Goal: Task Accomplishment & Management: Use online tool/utility

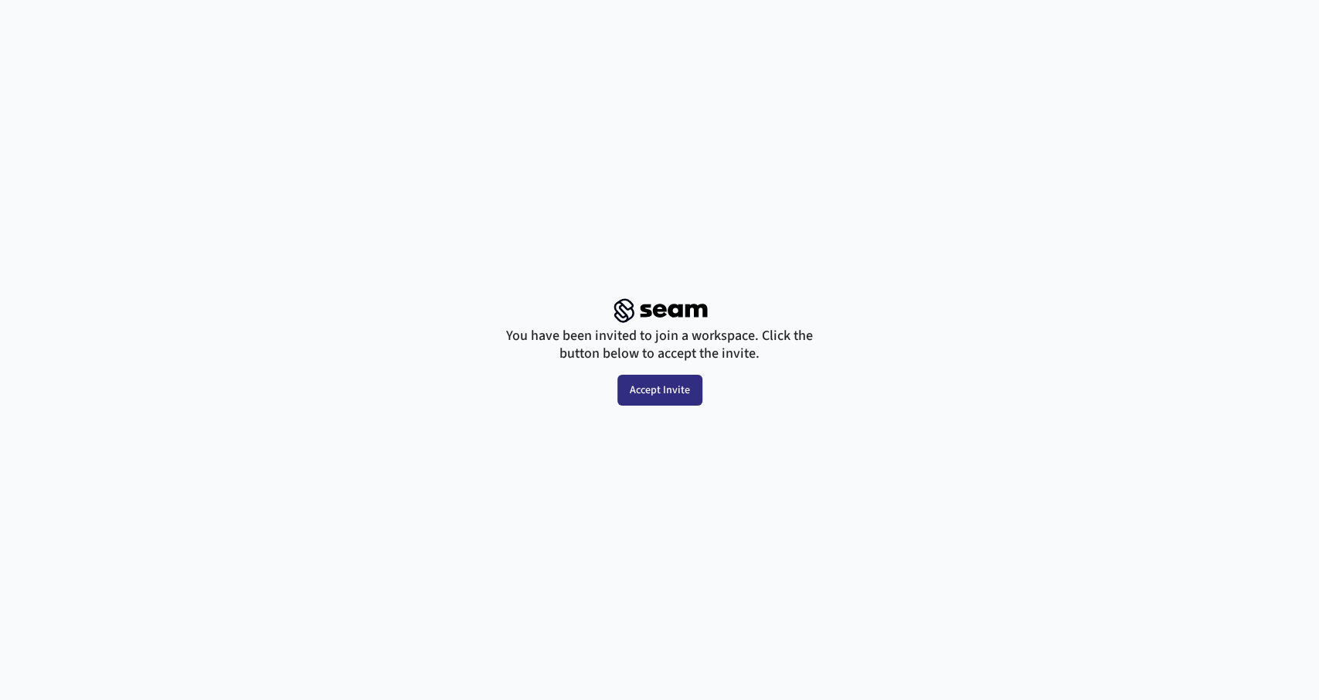
click at [656, 389] on button "Accept Invite" at bounding box center [659, 390] width 85 height 31
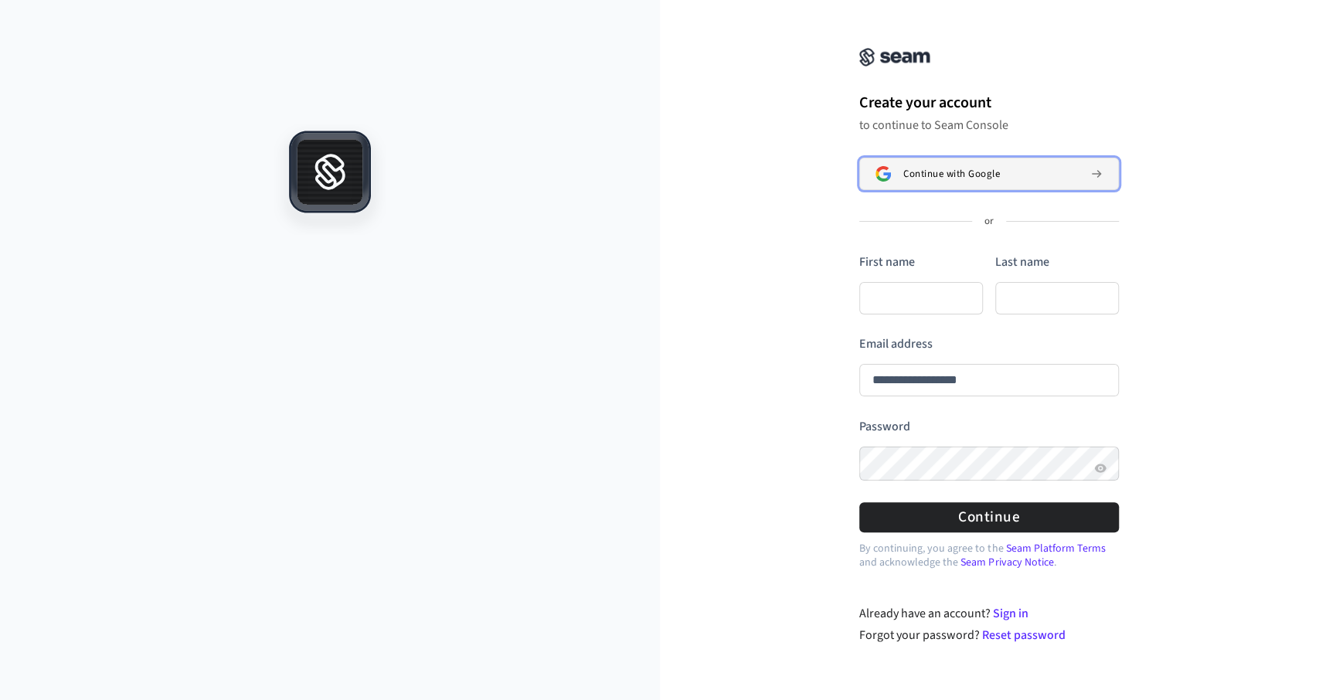
click at [961, 175] on span "Continue with Google" at bounding box center [951, 174] width 97 height 12
type input "**********"
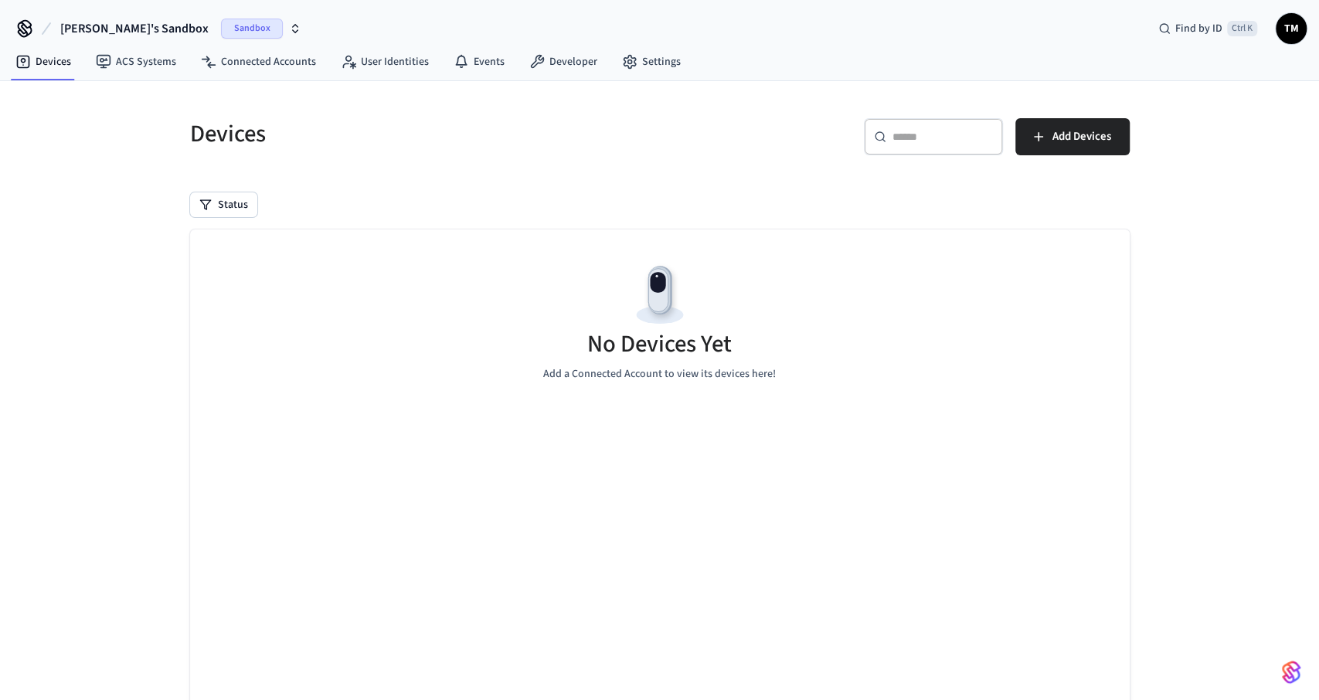
click at [293, 25] on icon "button" at bounding box center [295, 26] width 5 height 2
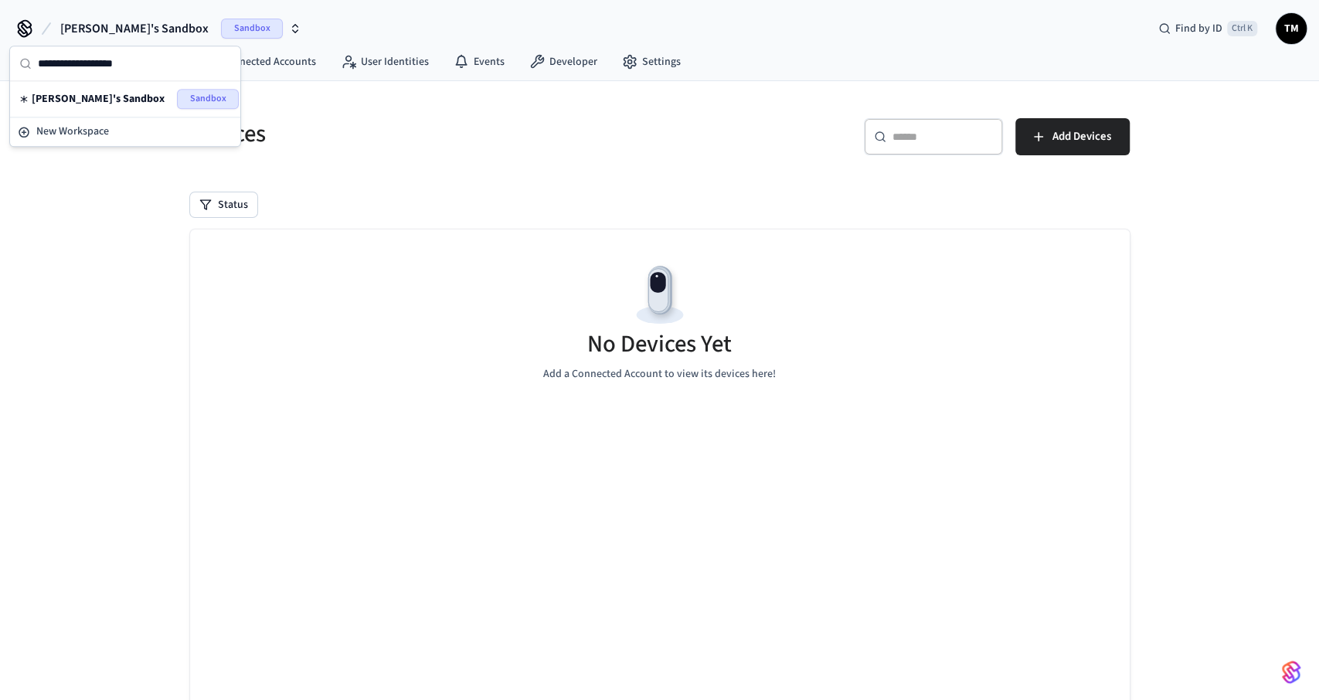
click at [88, 217] on div "Devices ​ ​ Add Devices Status No Devices Yet Add a Connected Account to view i…" at bounding box center [659, 420] width 1319 height 679
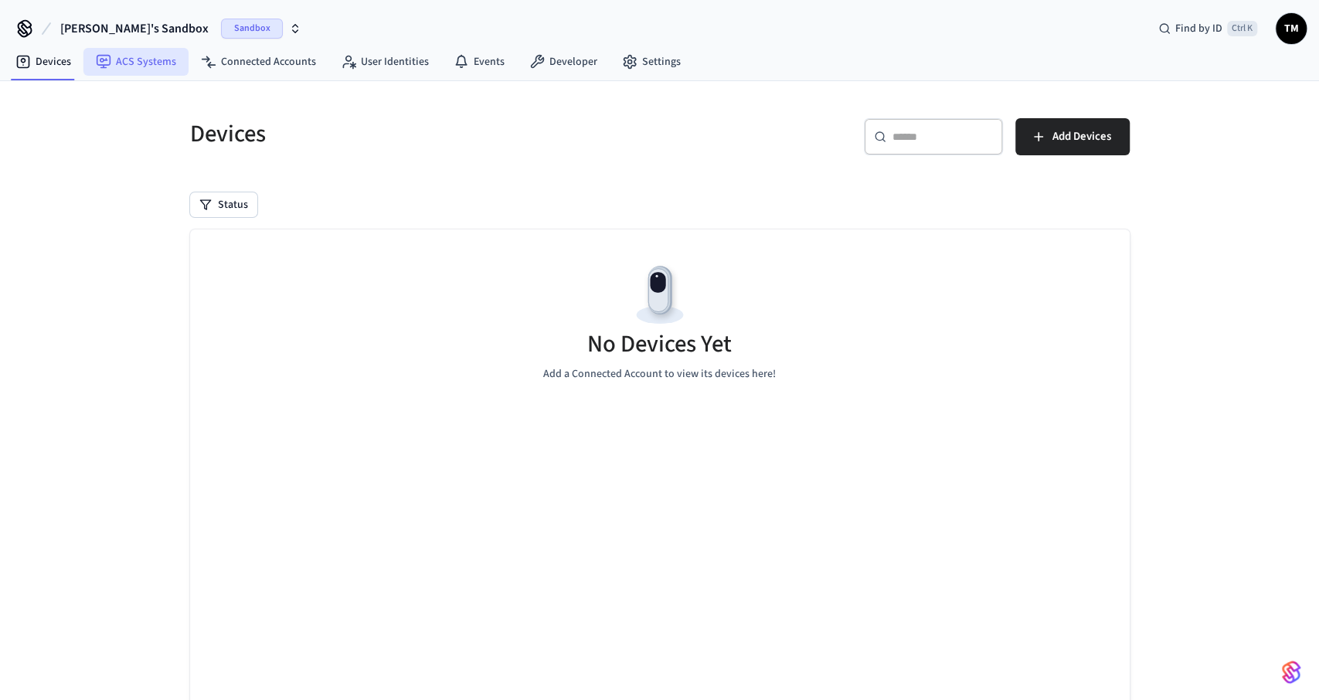
click at [149, 62] on link "ACS Systems" at bounding box center [135, 62] width 105 height 28
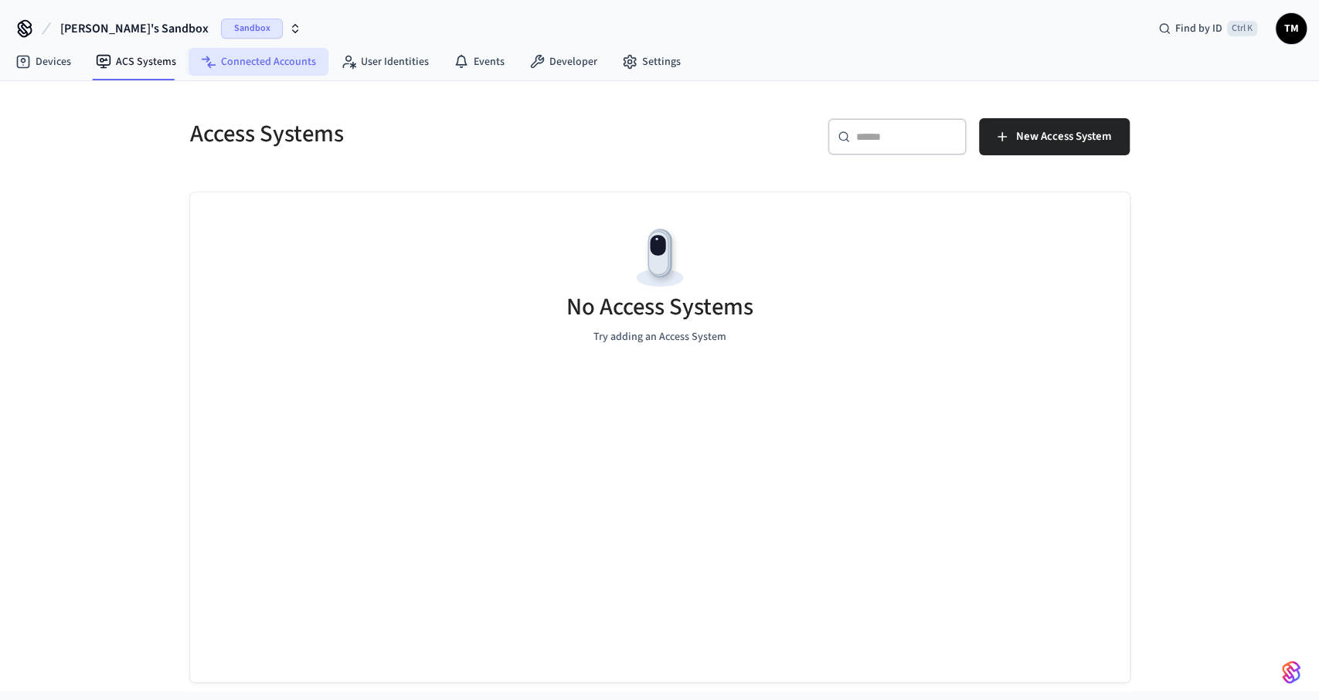
click at [265, 64] on link "Connected Accounts" at bounding box center [259, 62] width 140 height 28
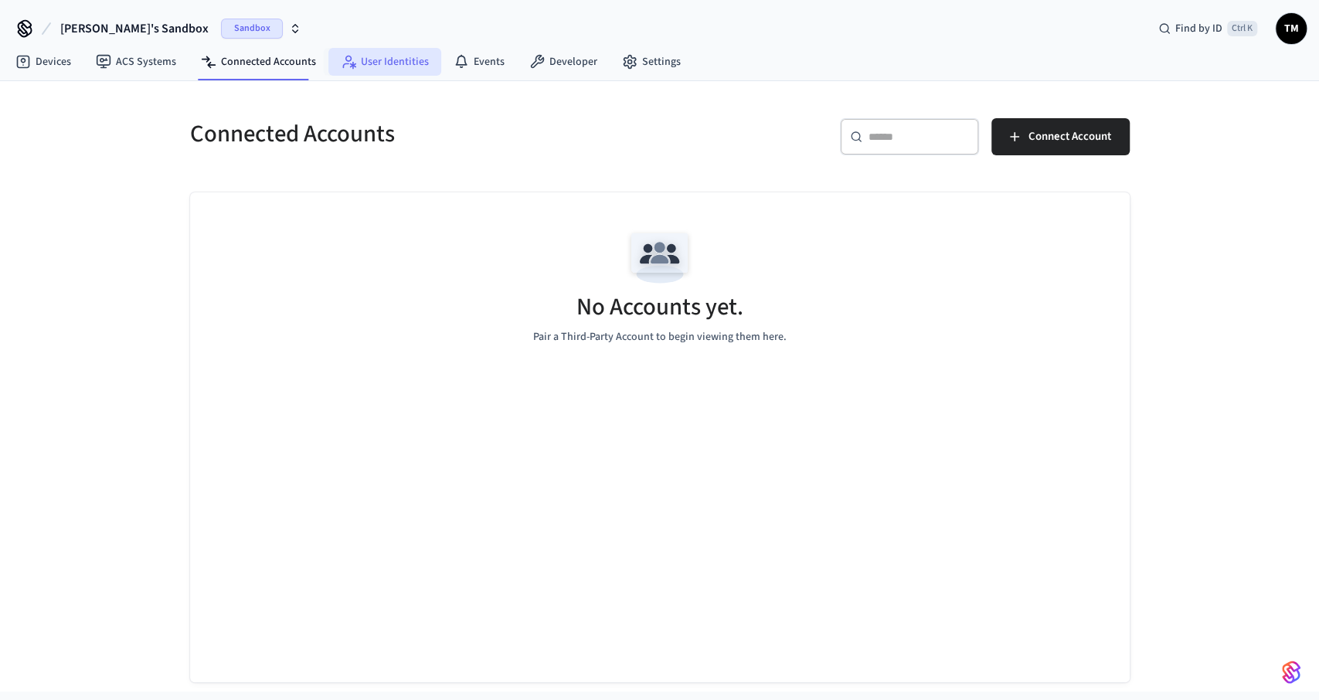
click at [396, 61] on link "User Identities" at bounding box center [384, 62] width 113 height 28
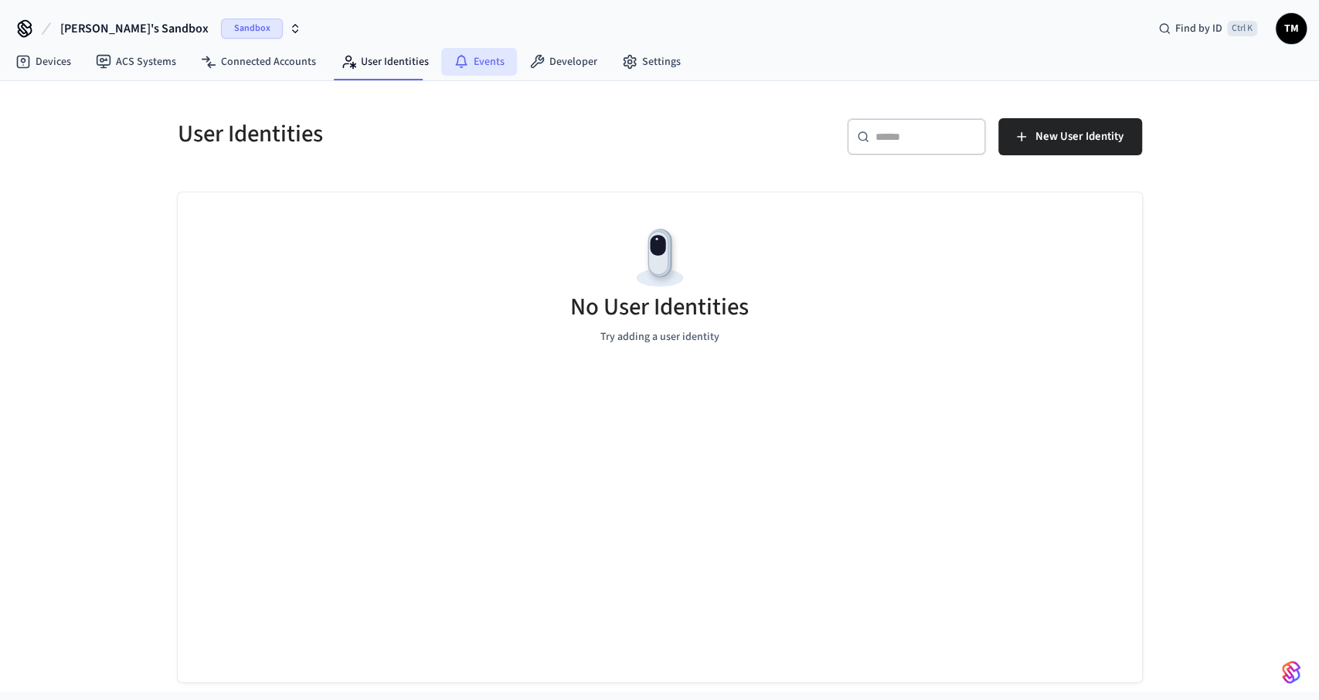
click at [476, 63] on link "Events" at bounding box center [479, 62] width 76 height 28
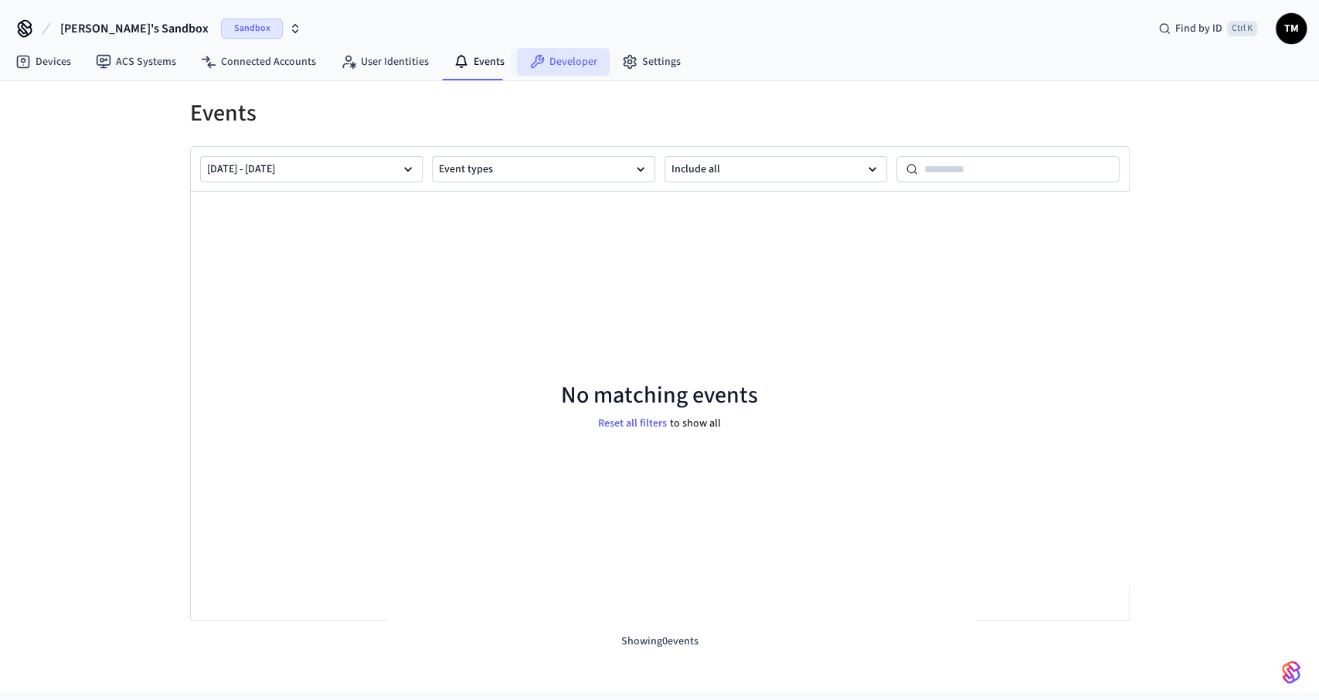
click at [559, 60] on link "Developer" at bounding box center [563, 62] width 93 height 28
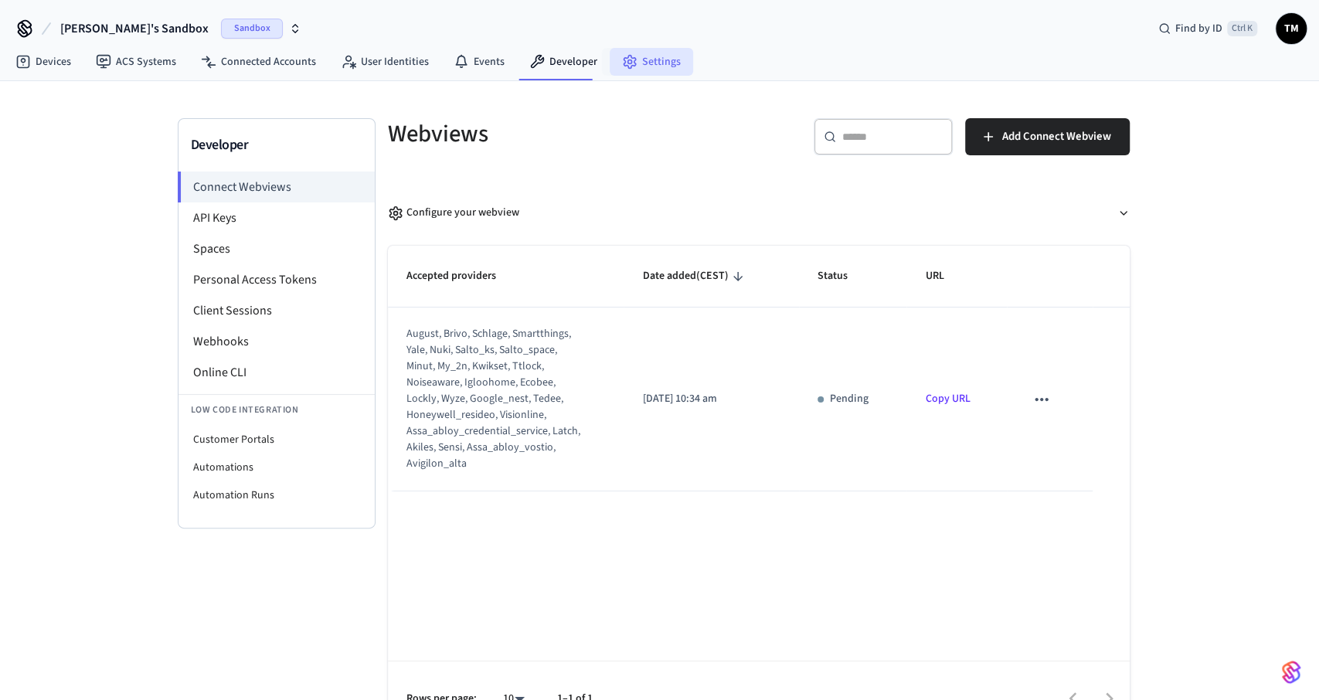
click at [633, 61] on link "Settings" at bounding box center [651, 62] width 83 height 28
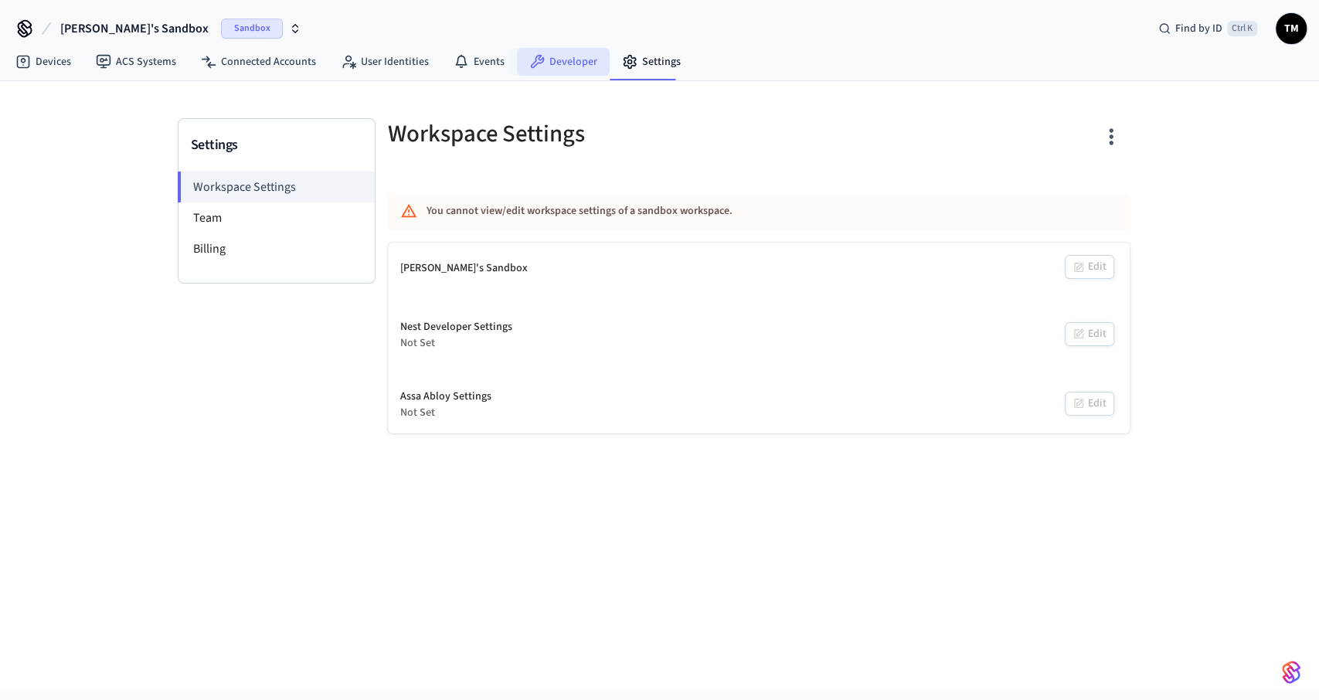
click at [545, 62] on link "Developer" at bounding box center [563, 62] width 93 height 28
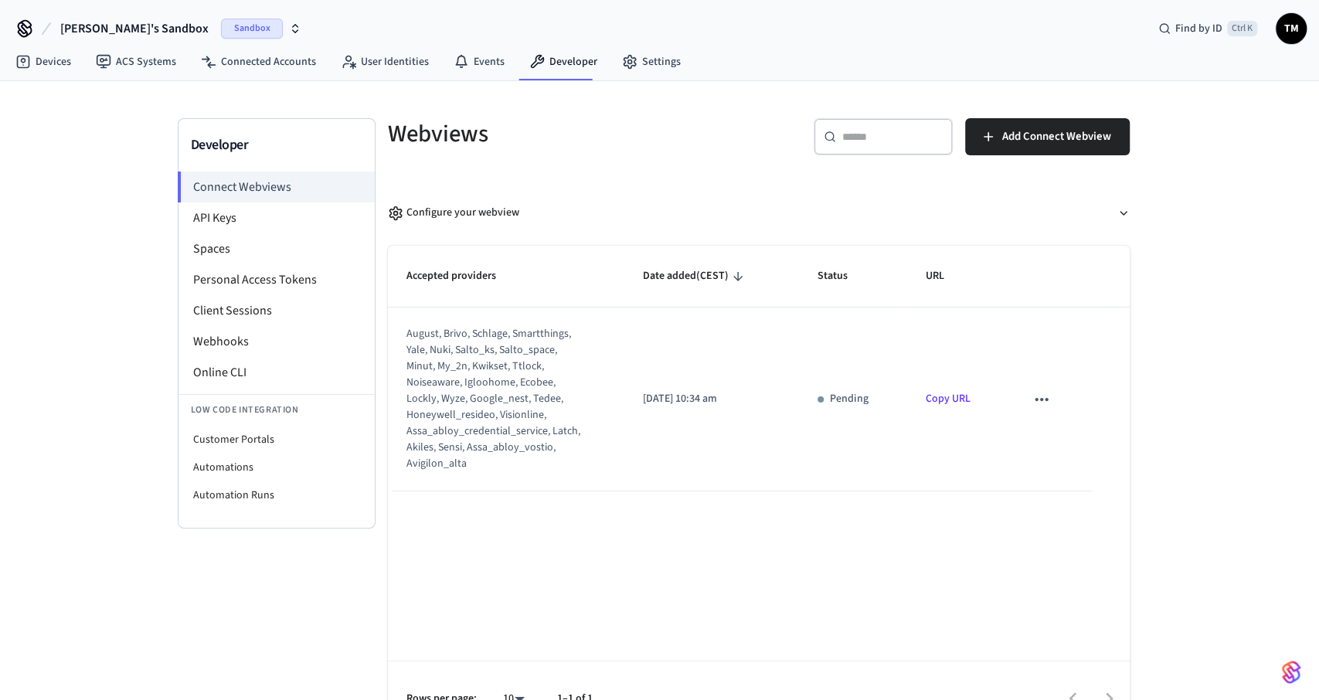
click at [504, 380] on div "august, brivo, schlage, smartthings, yale, nuki, salto_ks, salto_space, minut, …" at bounding box center [495, 399] width 179 height 146
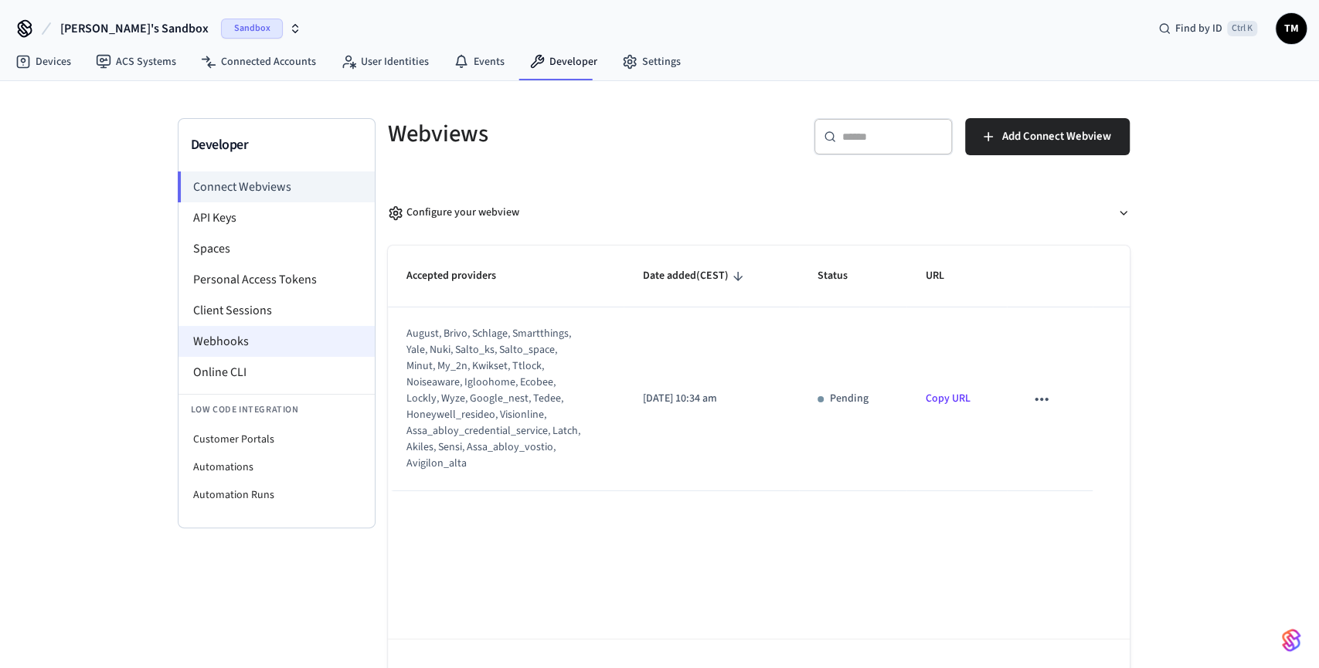
click at [328, 328] on li "Webhooks" at bounding box center [276, 341] width 196 height 31
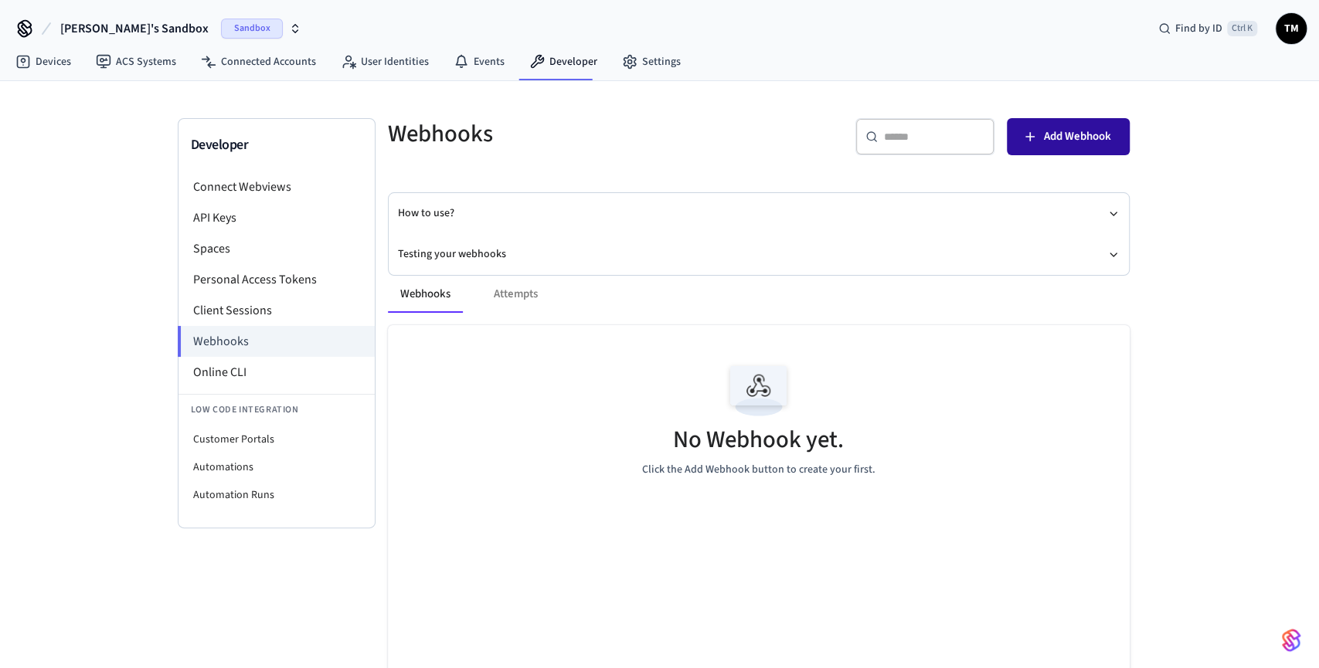
click at [1053, 147] on button "Add Webhook" at bounding box center [1068, 136] width 123 height 37
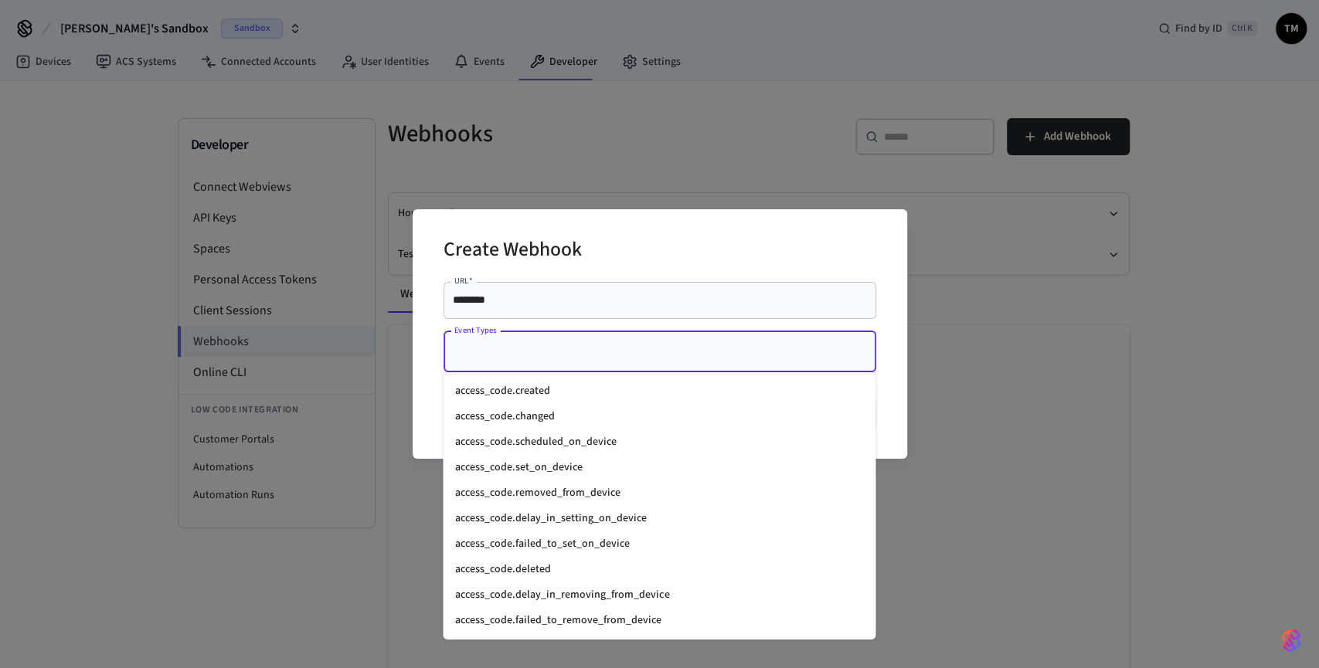
click at [548, 352] on input "Event Types" at bounding box center [648, 351] width 396 height 27
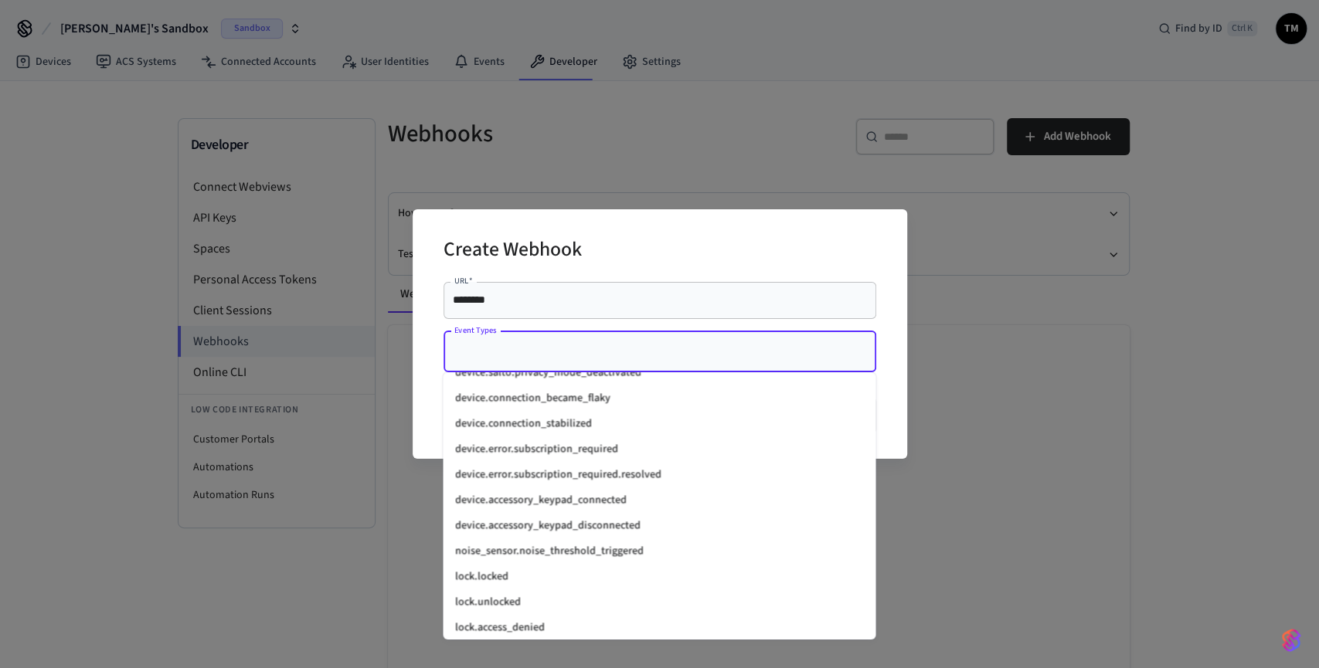
scroll to position [2091, 0]
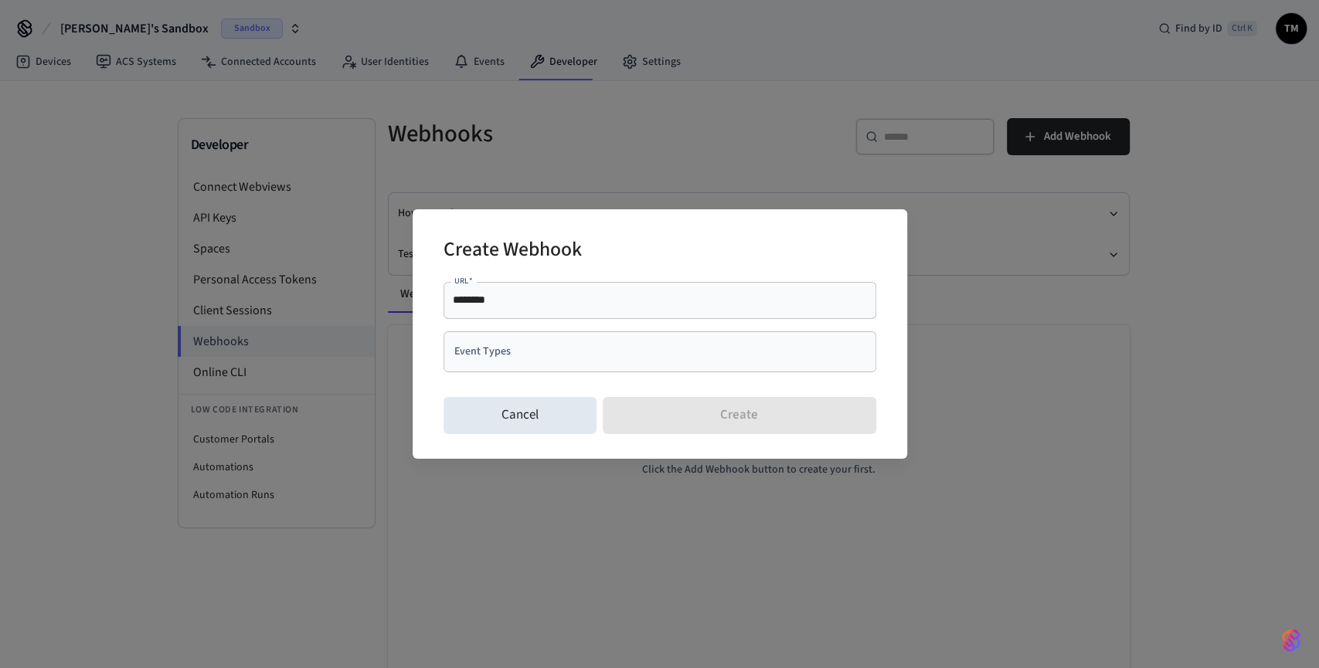
click at [744, 260] on div "Create Webhook" at bounding box center [659, 251] width 433 height 47
click at [545, 423] on button "Cancel" at bounding box center [520, 415] width 154 height 37
